Goal: Transaction & Acquisition: Purchase product/service

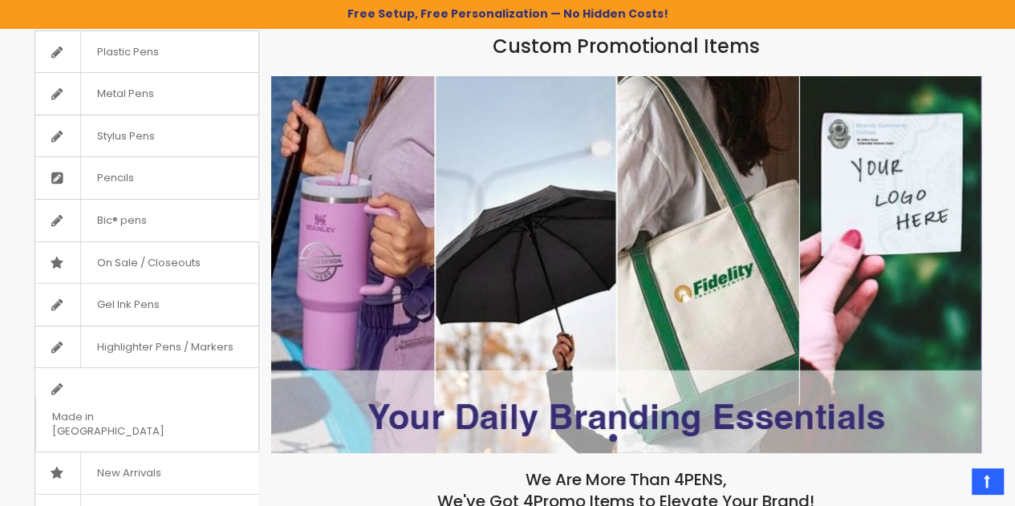
scroll to position [241, 0]
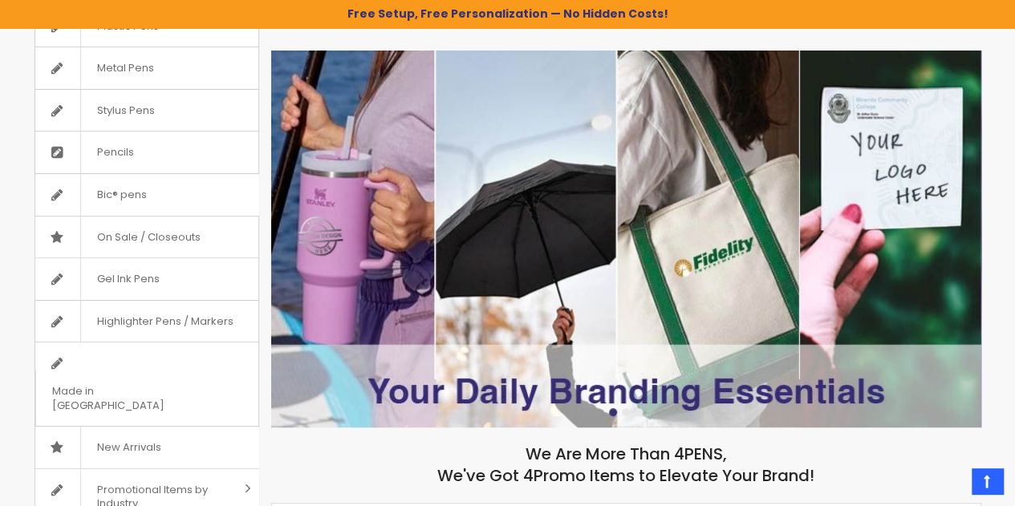
click at [839, 192] on img at bounding box center [626, 240] width 710 height 378
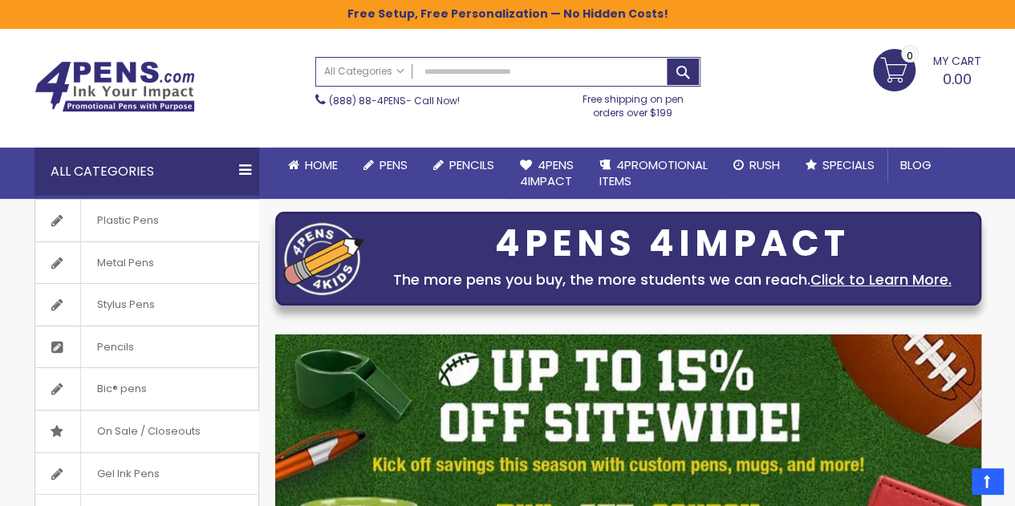
scroll to position [29, 0]
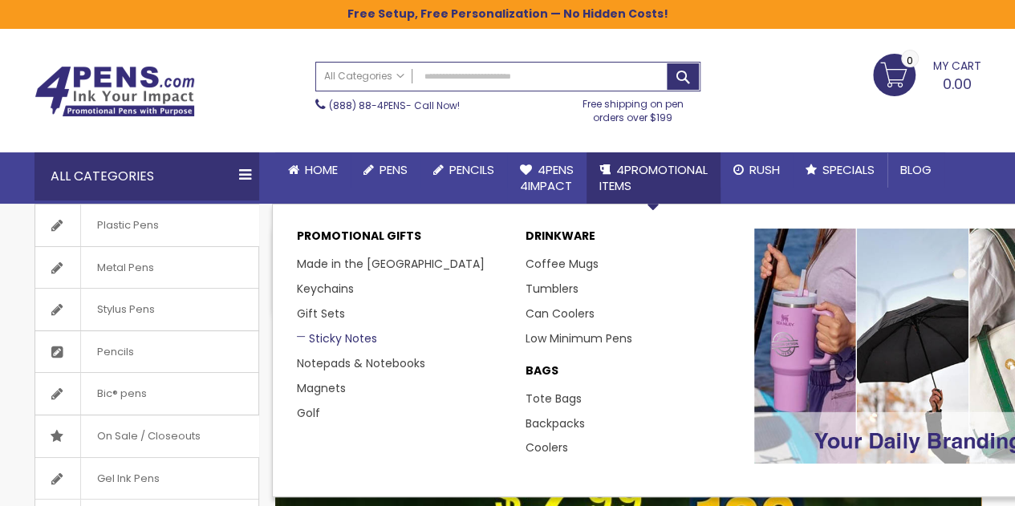
click at [318, 334] on link "Sticky Notes" at bounding box center [337, 338] width 80 height 16
